Goal: Information Seeking & Learning: Learn about a topic

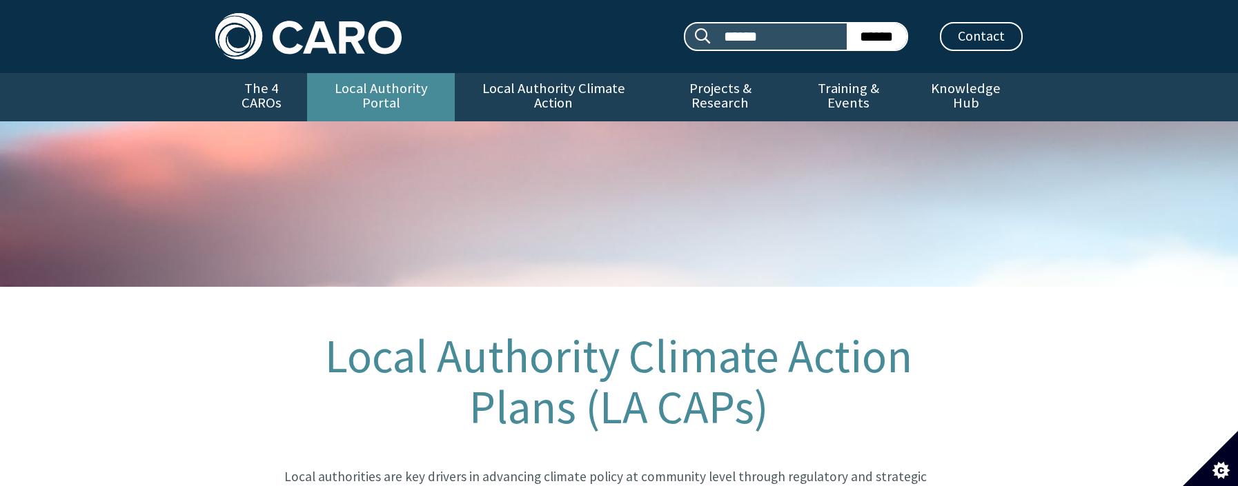
click at [361, 90] on link "Local Authority Portal" at bounding box center [381, 97] width 148 height 48
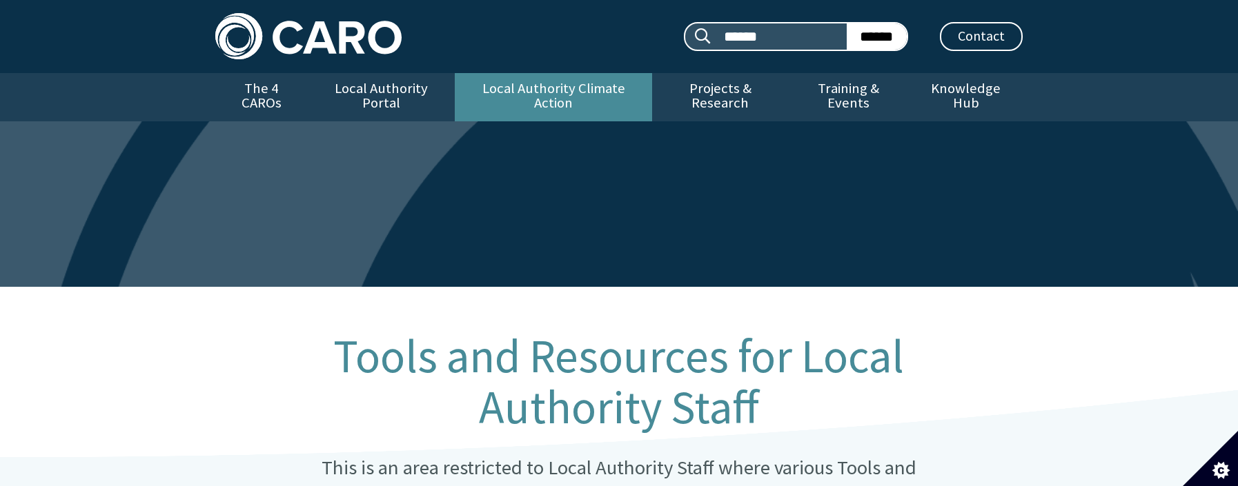
click at [508, 86] on link "Local Authority Climate Action" at bounding box center [553, 97] width 197 height 48
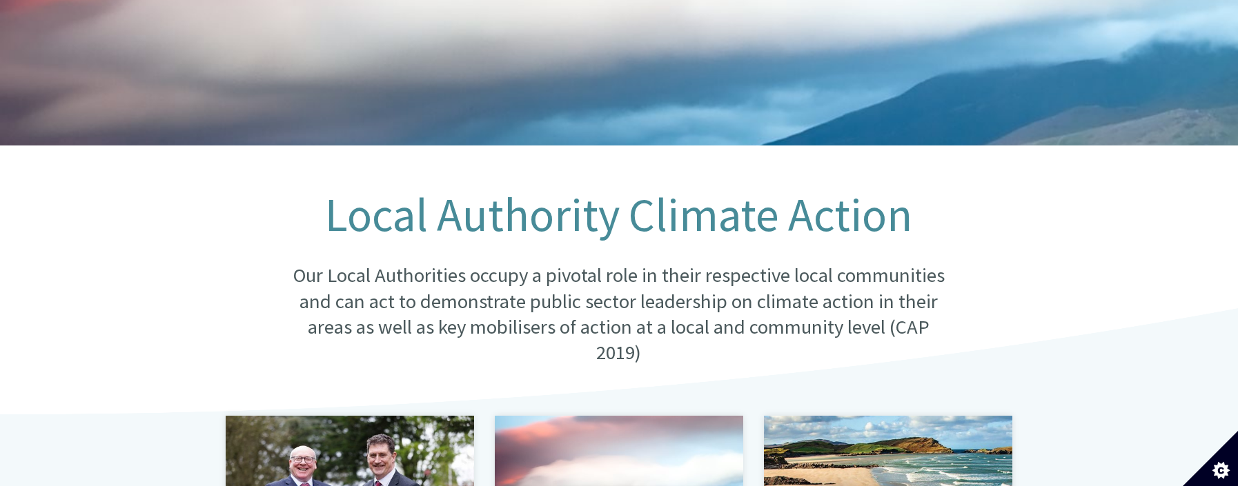
scroll to position [345, 0]
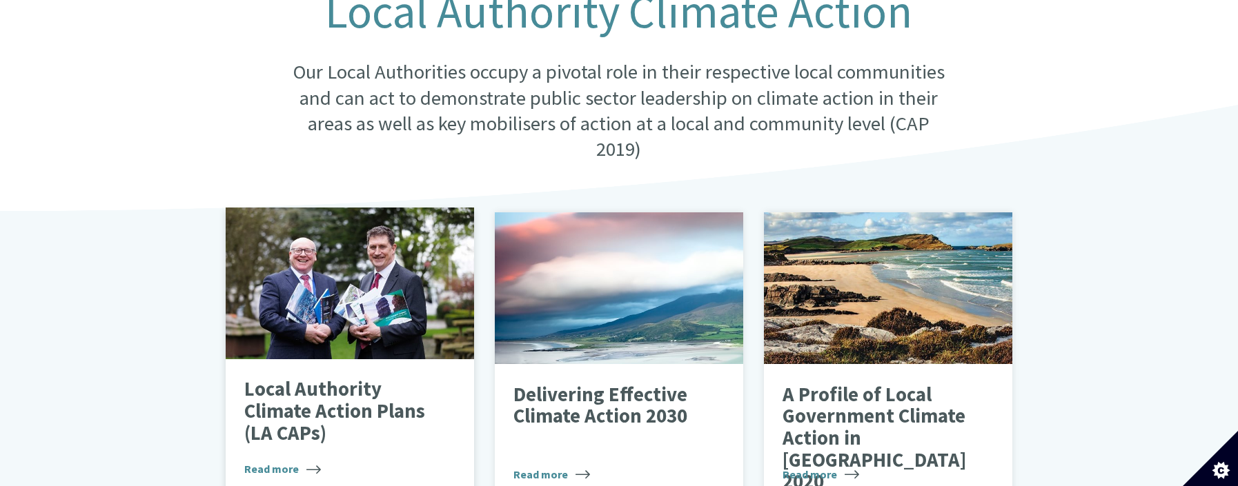
click at [309, 386] on p "Local Authority Climate Action Plans (LA CAPs)" at bounding box center [339, 412] width 190 height 66
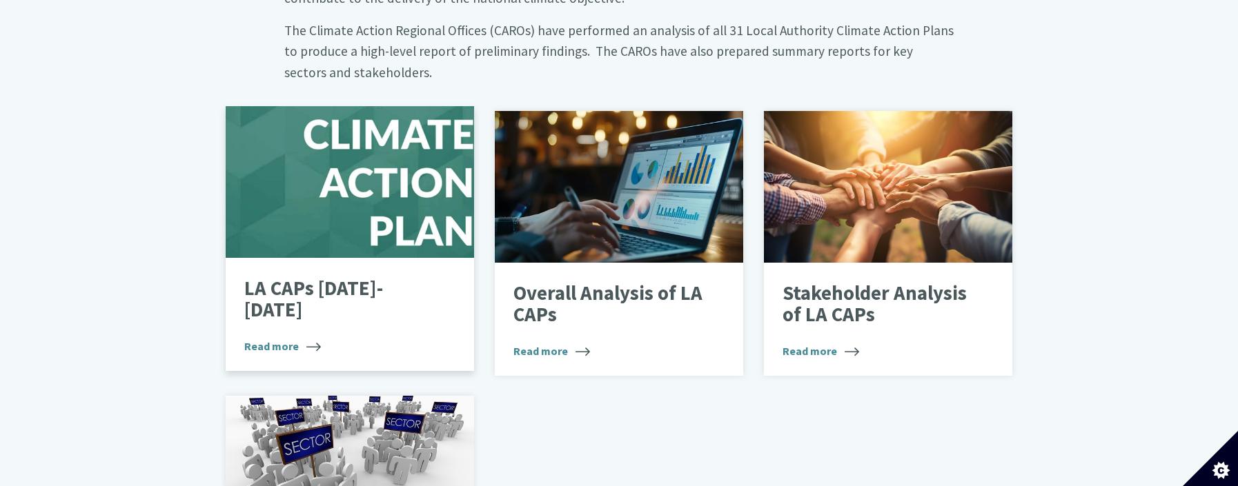
scroll to position [828, 0]
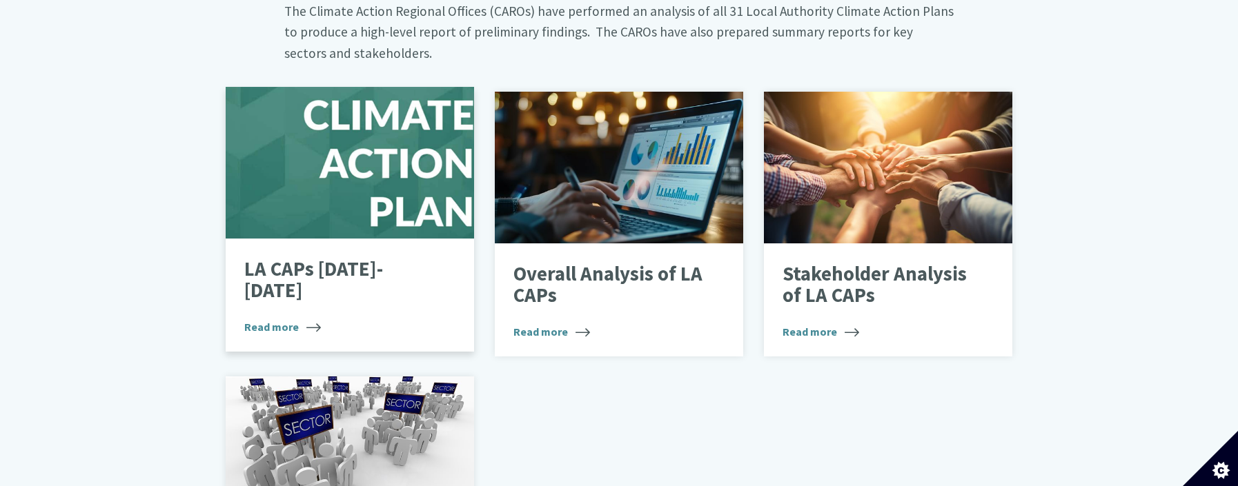
click at [341, 259] on p "LA CAPs 2024-2029" at bounding box center [339, 280] width 190 height 43
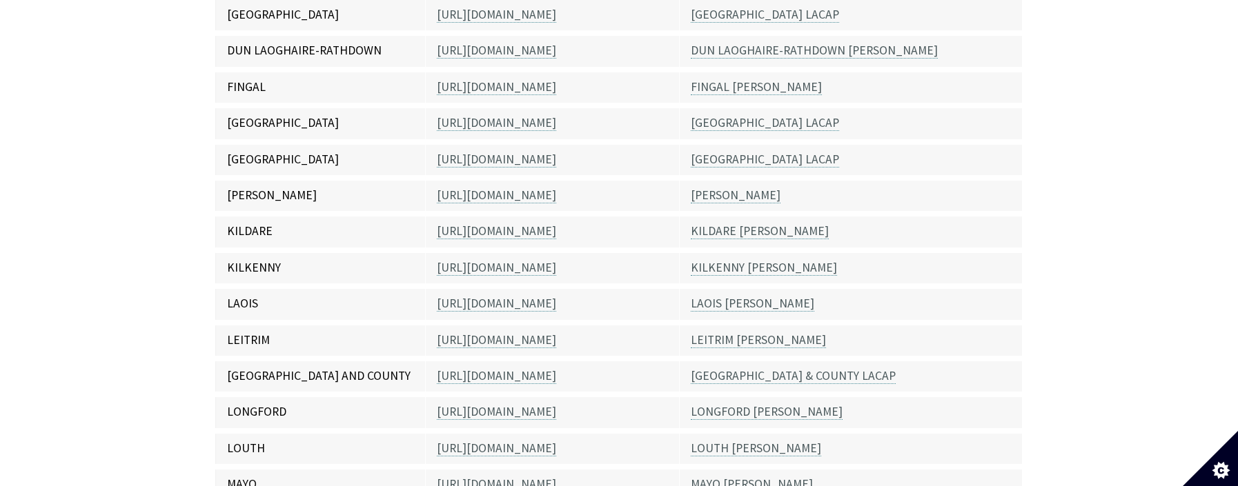
scroll to position [690, 0]
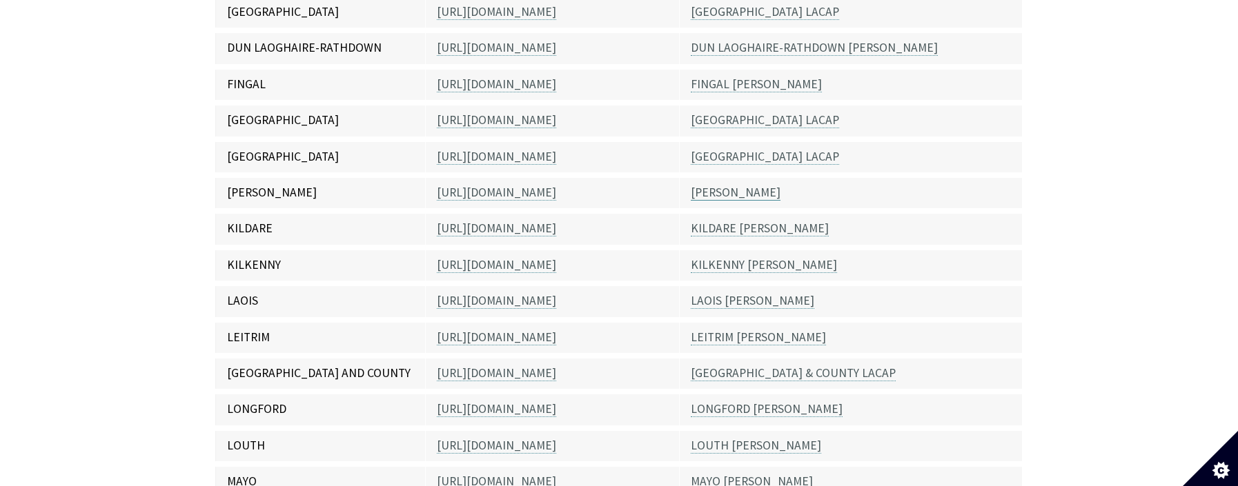
click at [723, 185] on link "[PERSON_NAME]" at bounding box center [736, 193] width 90 height 16
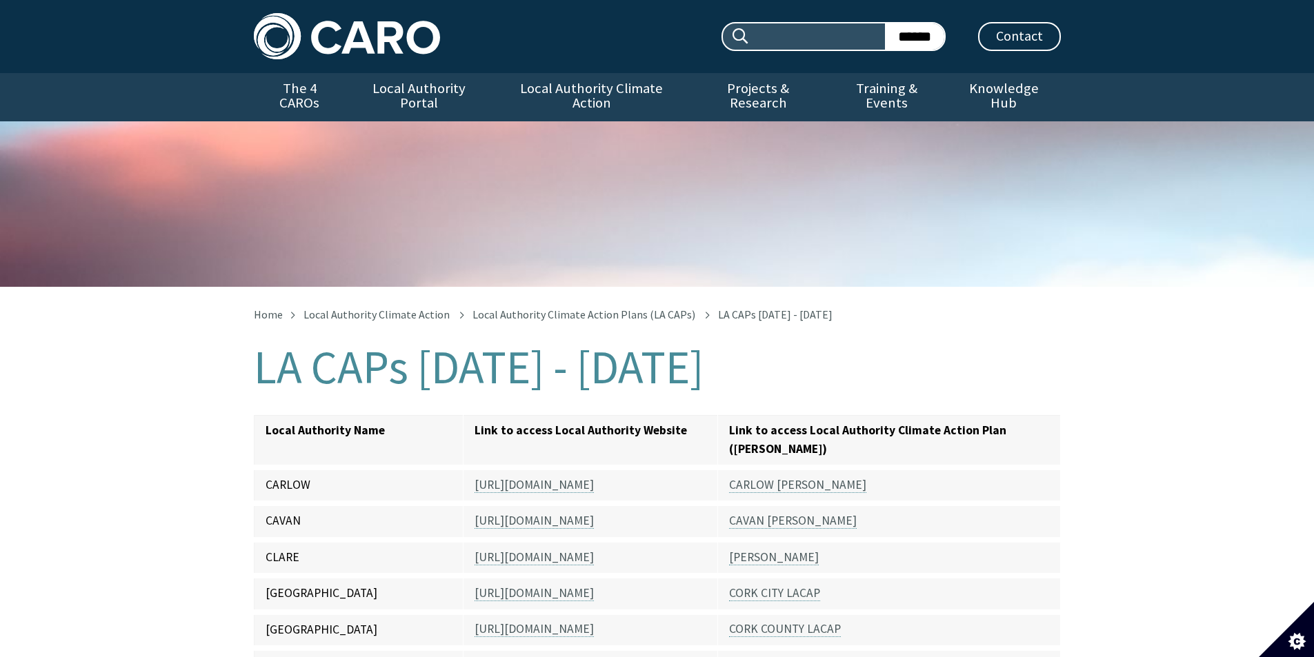
scroll to position [691, 0]
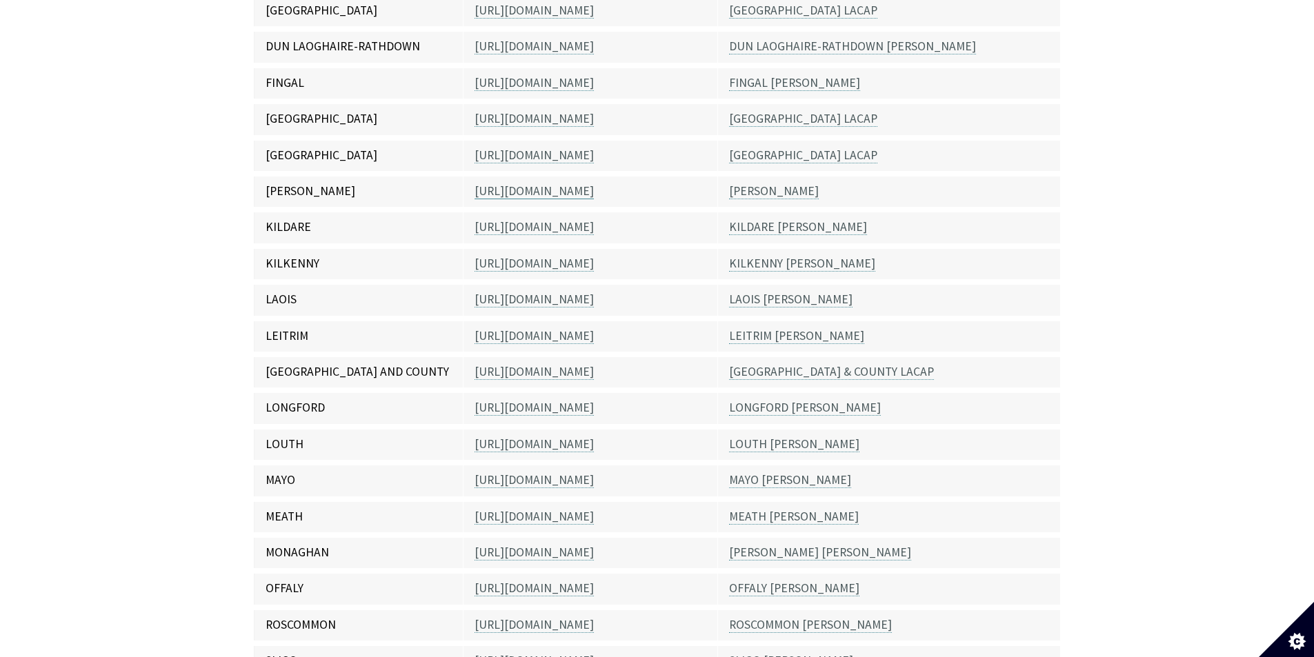
click at [533, 183] on link "[URL][DOMAIN_NAME]" at bounding box center [534, 191] width 119 height 16
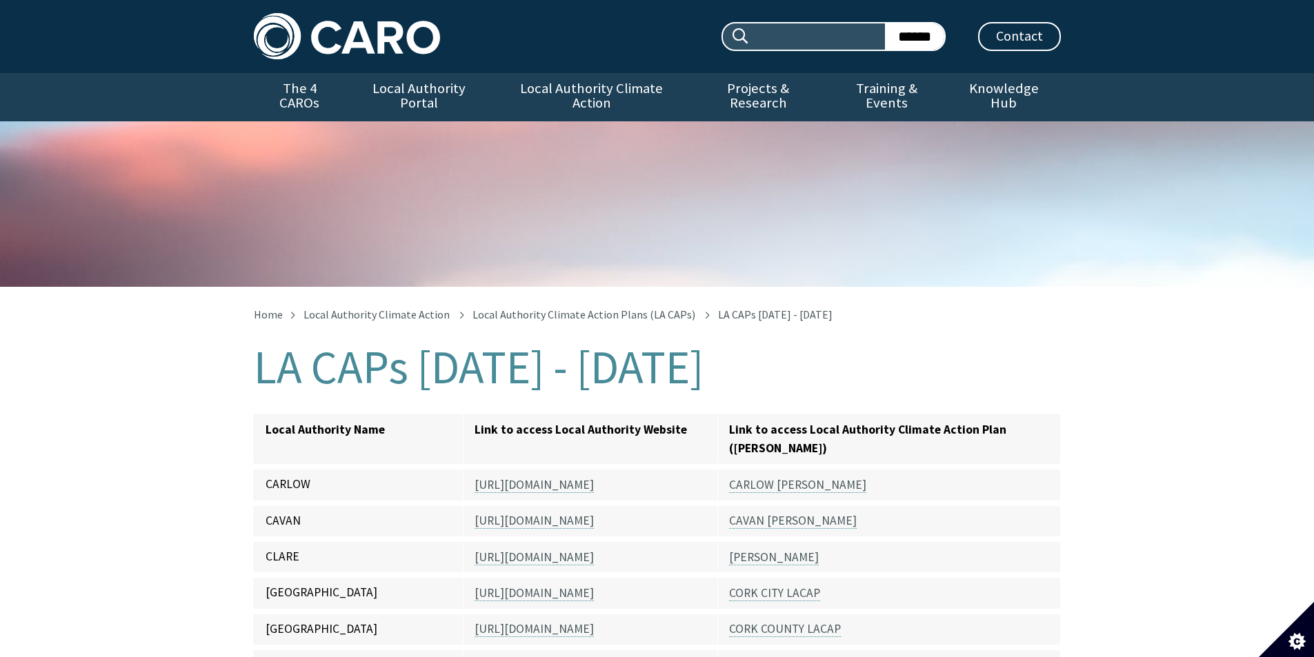
scroll to position [693, 0]
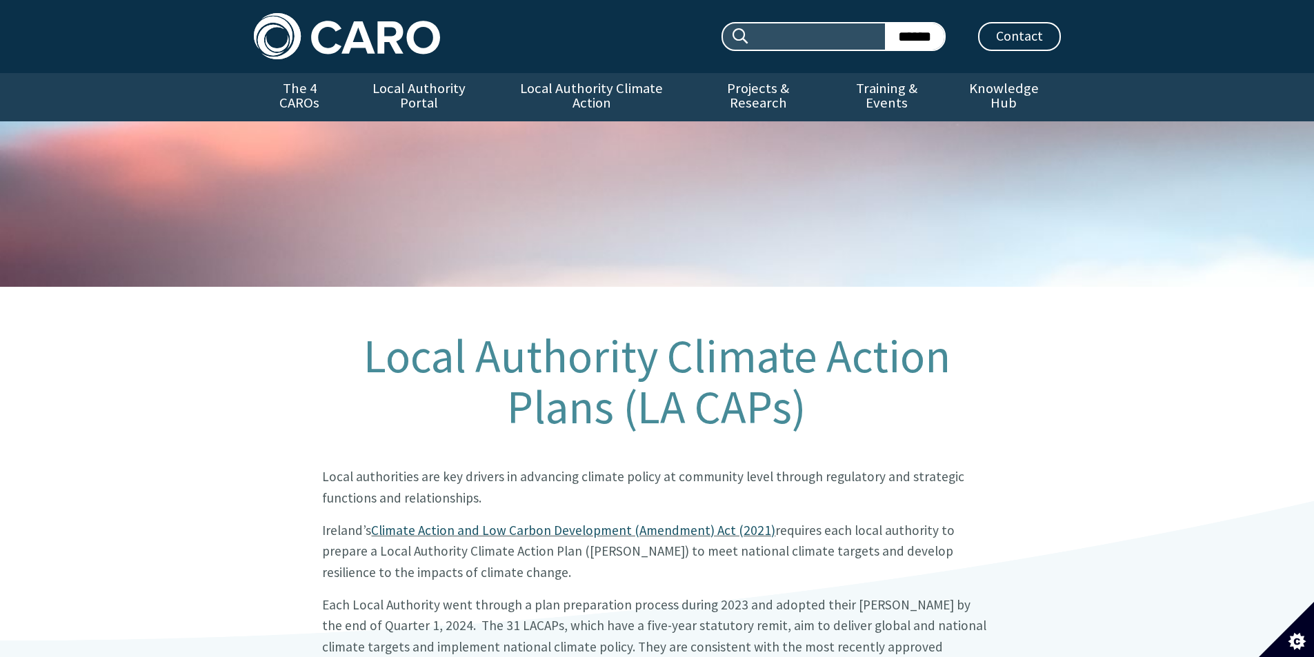
scroll to position [839, 0]
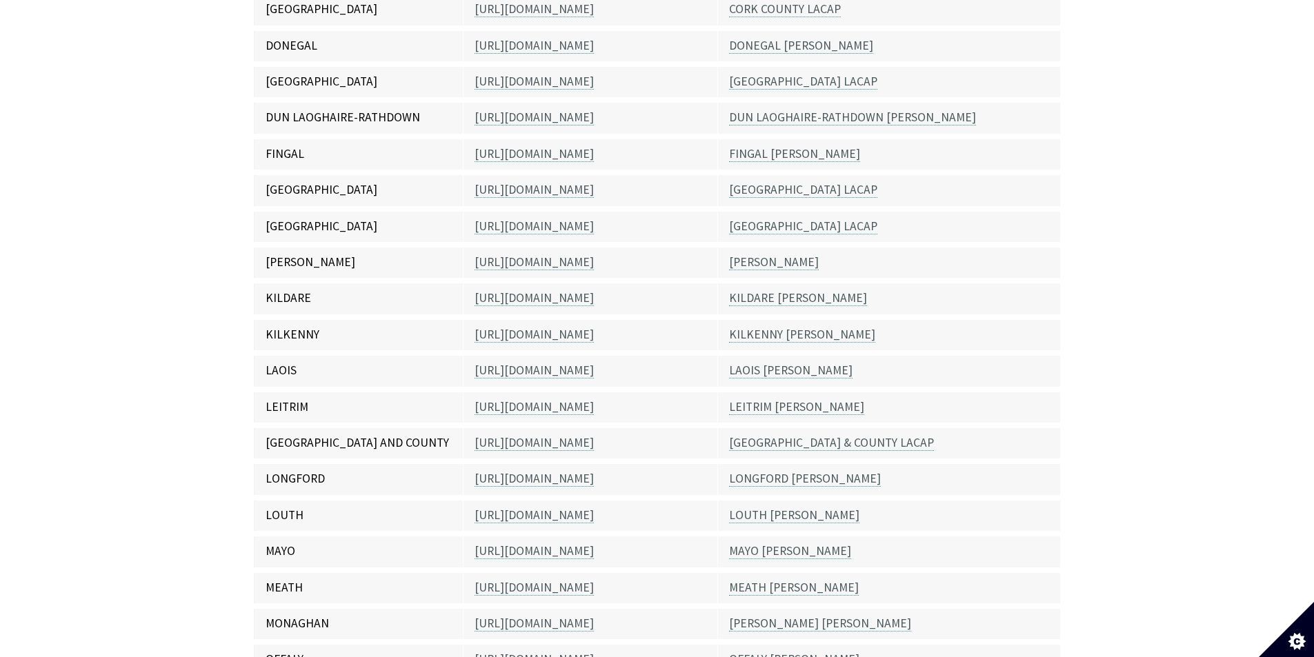
scroll to position [625, 0]
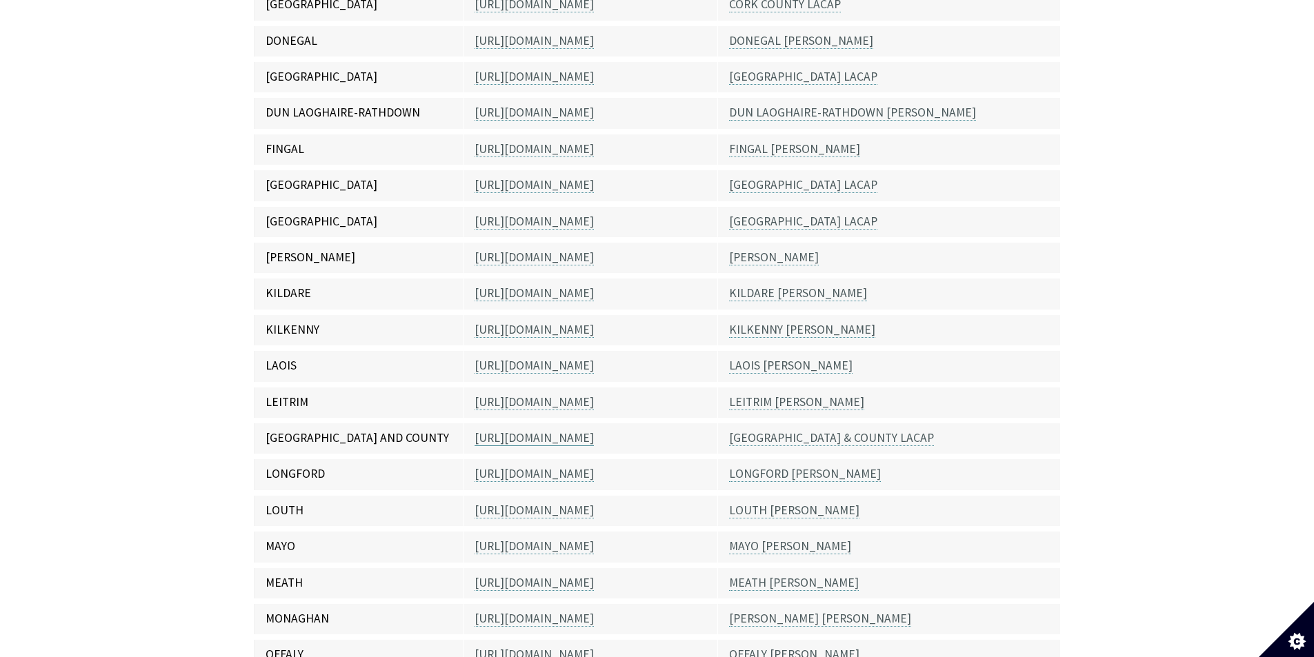
click at [594, 430] on link "[URL][DOMAIN_NAME]" at bounding box center [534, 438] width 119 height 16
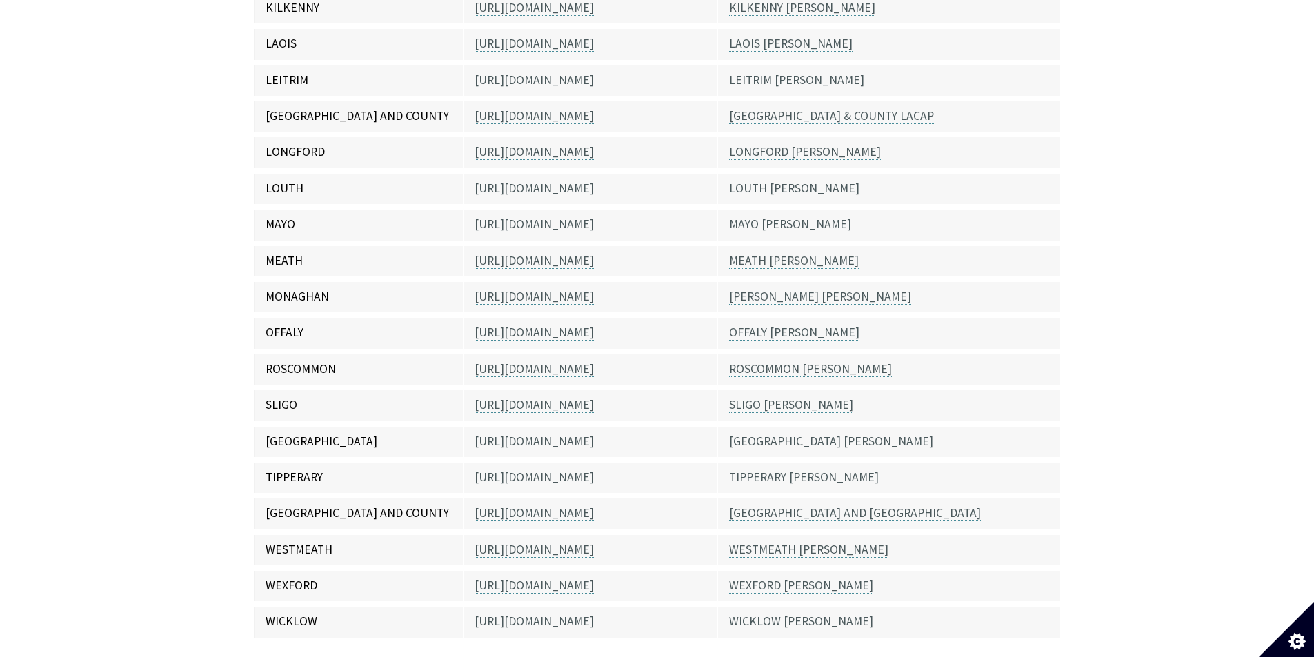
scroll to position [971, 0]
